Goal: Find specific page/section: Find specific page/section

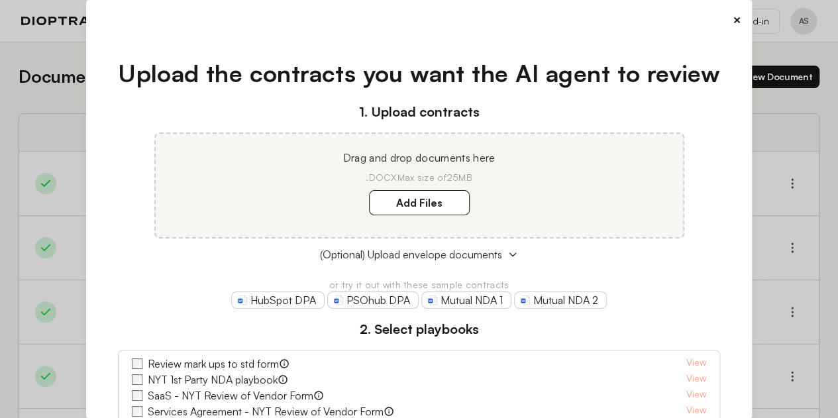
click at [733, 13] on button "×" at bounding box center [737, 20] width 9 height 19
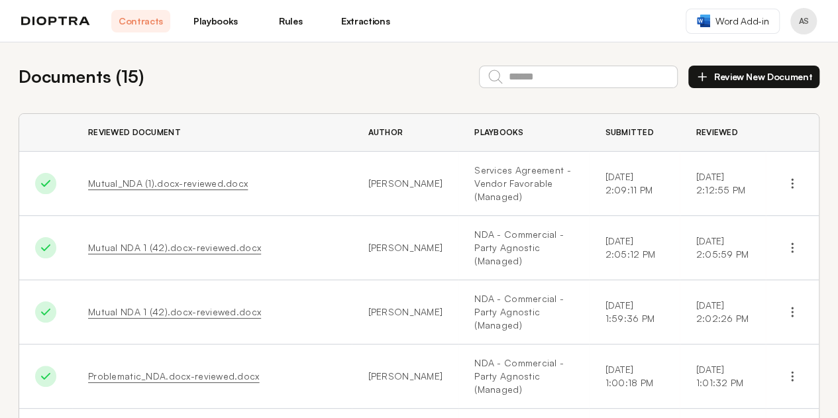
click at [363, 15] on link "Extractions" at bounding box center [365, 21] width 59 height 23
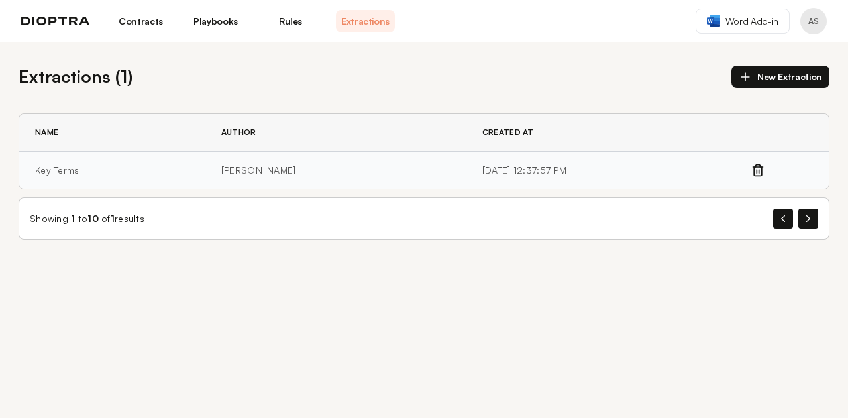
click at [78, 159] on td "Key Terms" at bounding box center [112, 171] width 186 height 38
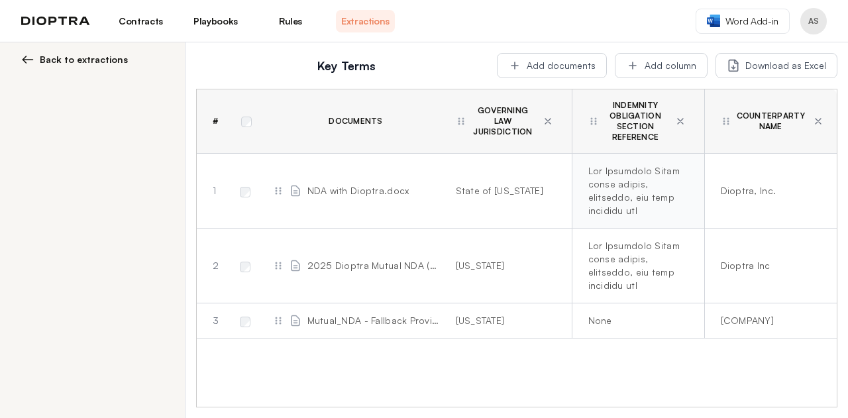
click at [633, 198] on div at bounding box center [635, 190] width 95 height 53
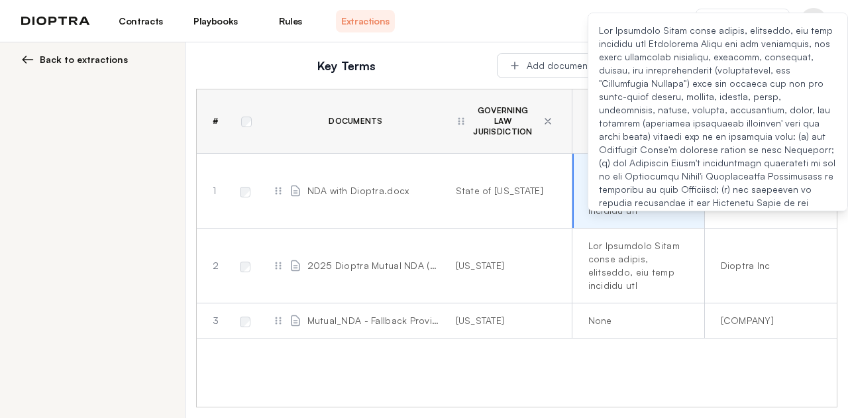
click at [653, 136] on div at bounding box center [718, 216] width 238 height 384
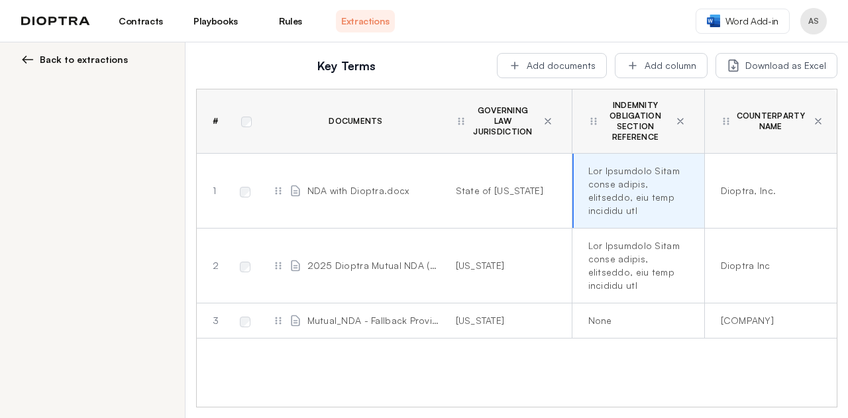
click at [403, 47] on div "Key Terms Add documents Add column Download as Excel # Documents Governing Law …" at bounding box center [516, 230] width 662 height 376
